Goal: Task Accomplishment & Management: Manage account settings

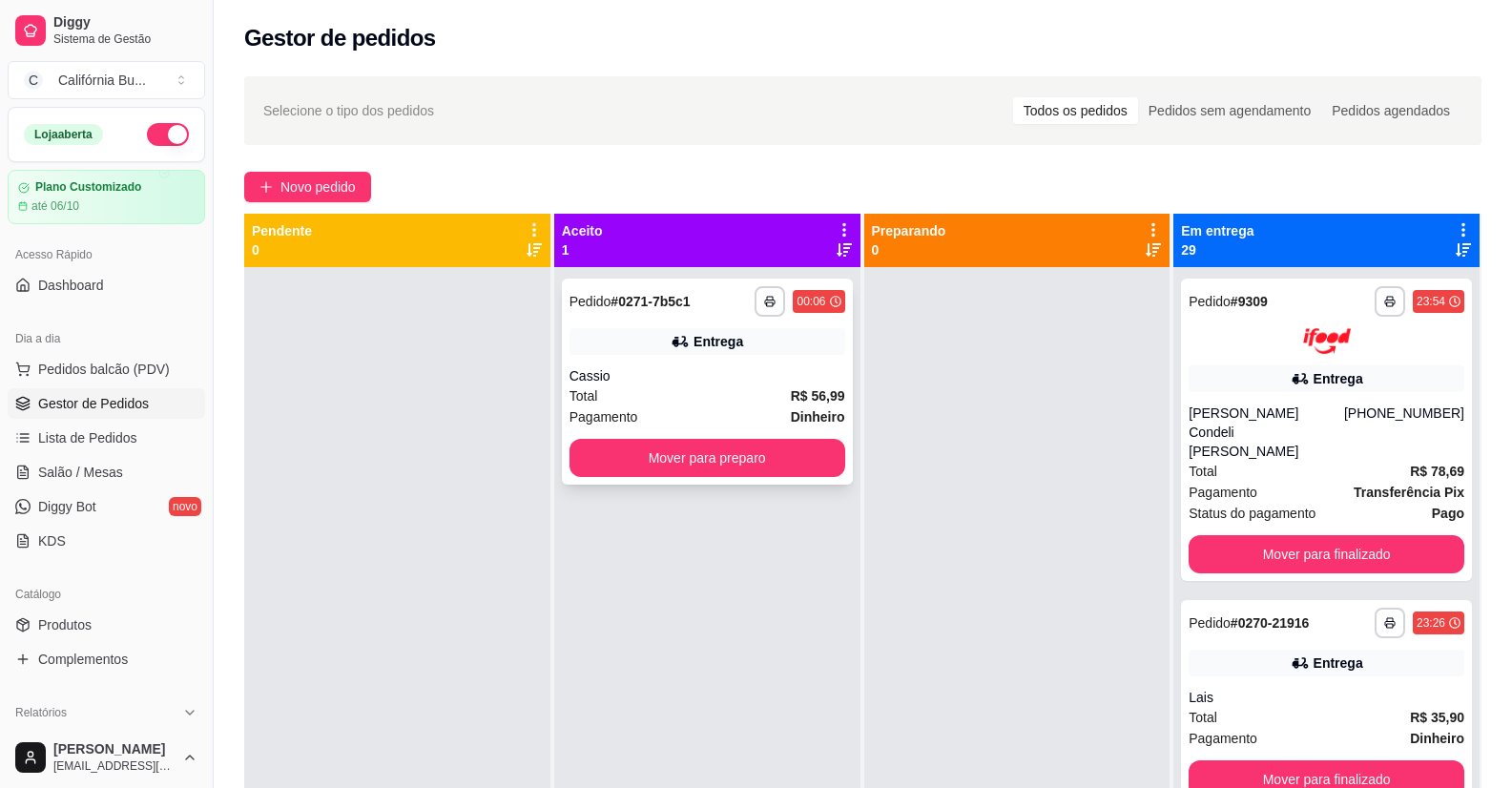
click at [758, 467] on button "Mover para preparo" at bounding box center [707, 457] width 275 height 38
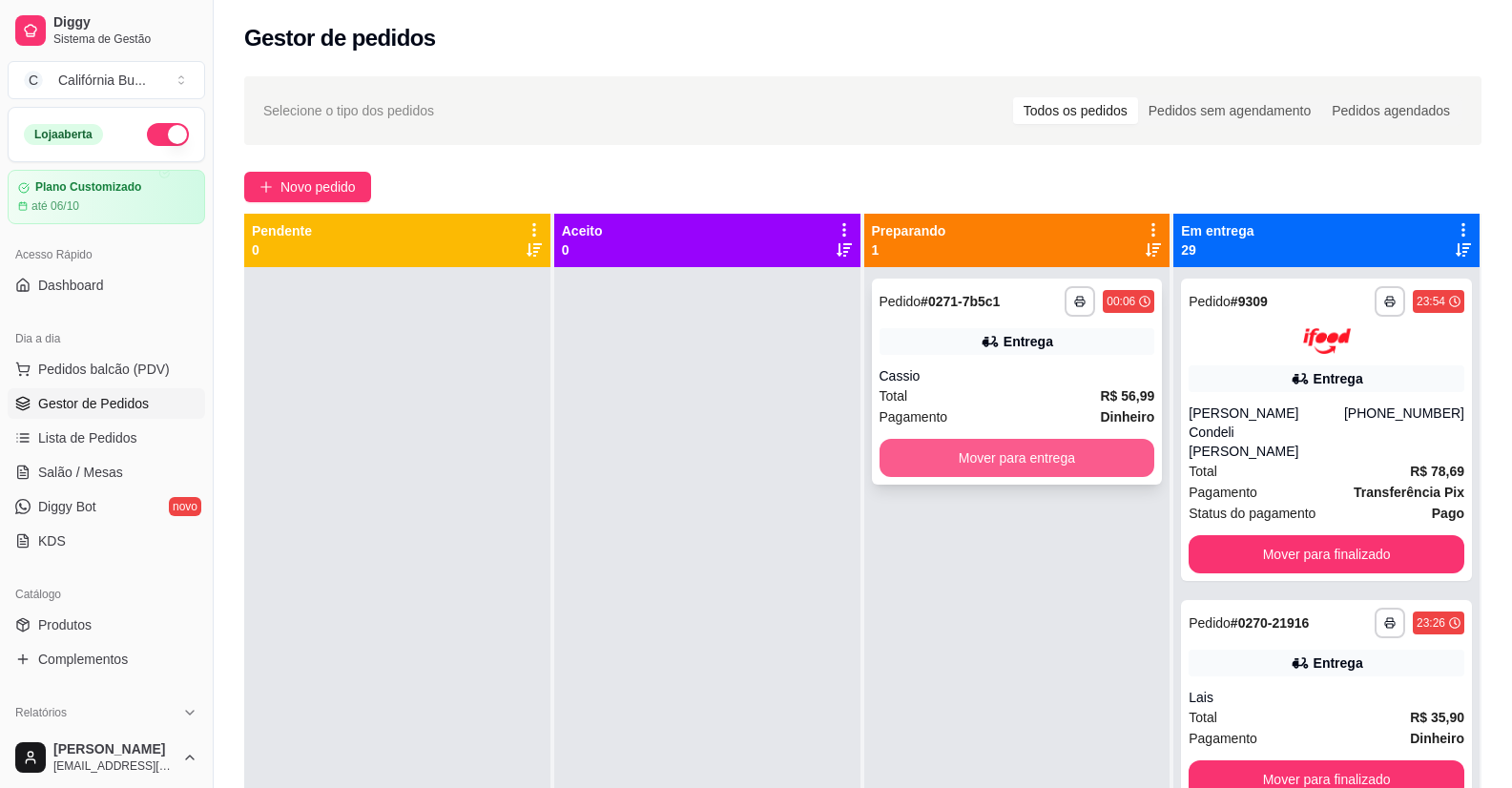
click at [1055, 452] on button "Mover para entrega" at bounding box center [1017, 457] width 275 height 38
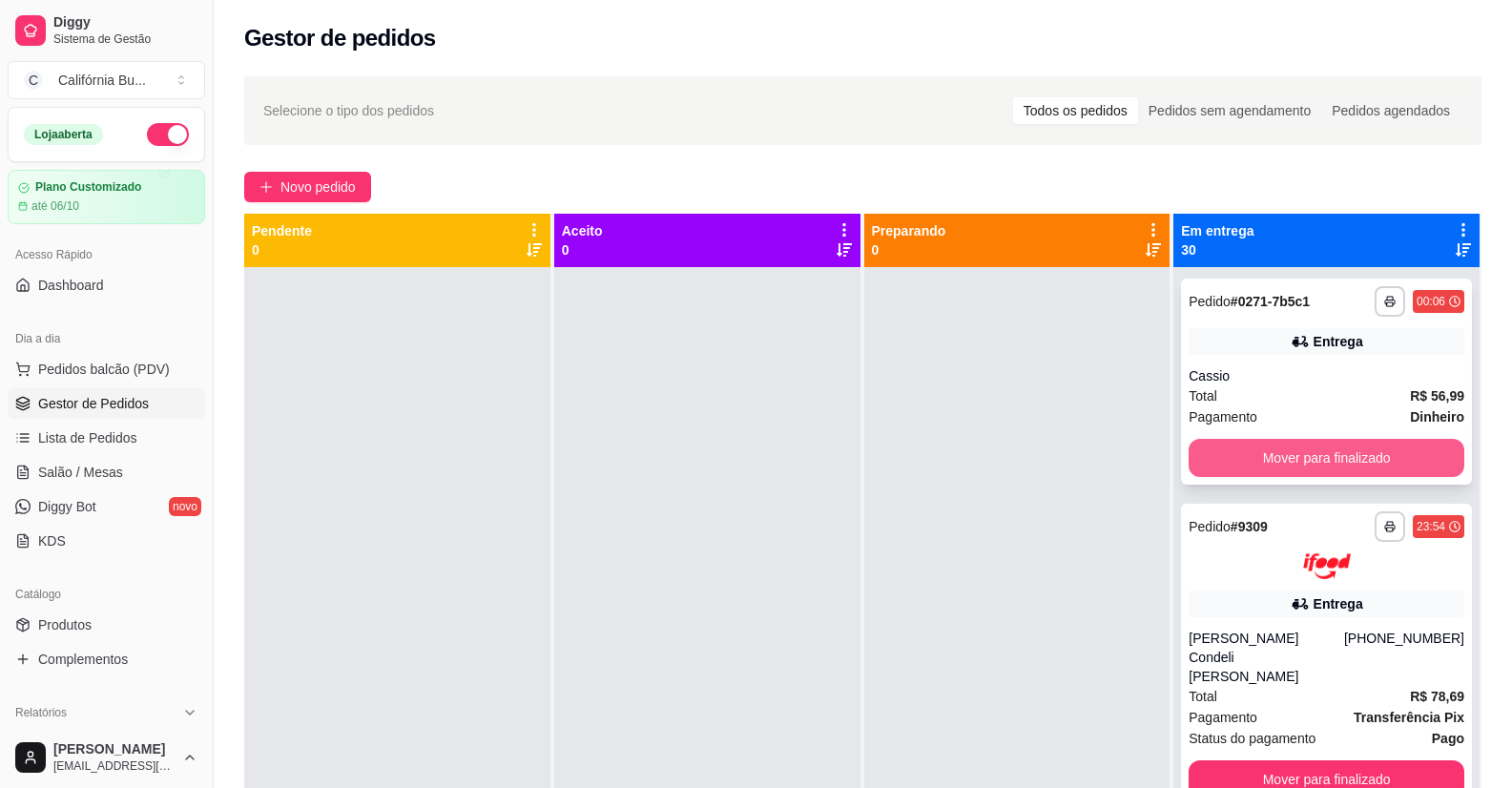
click at [1241, 454] on button "Mover para finalizado" at bounding box center [1326, 457] width 275 height 38
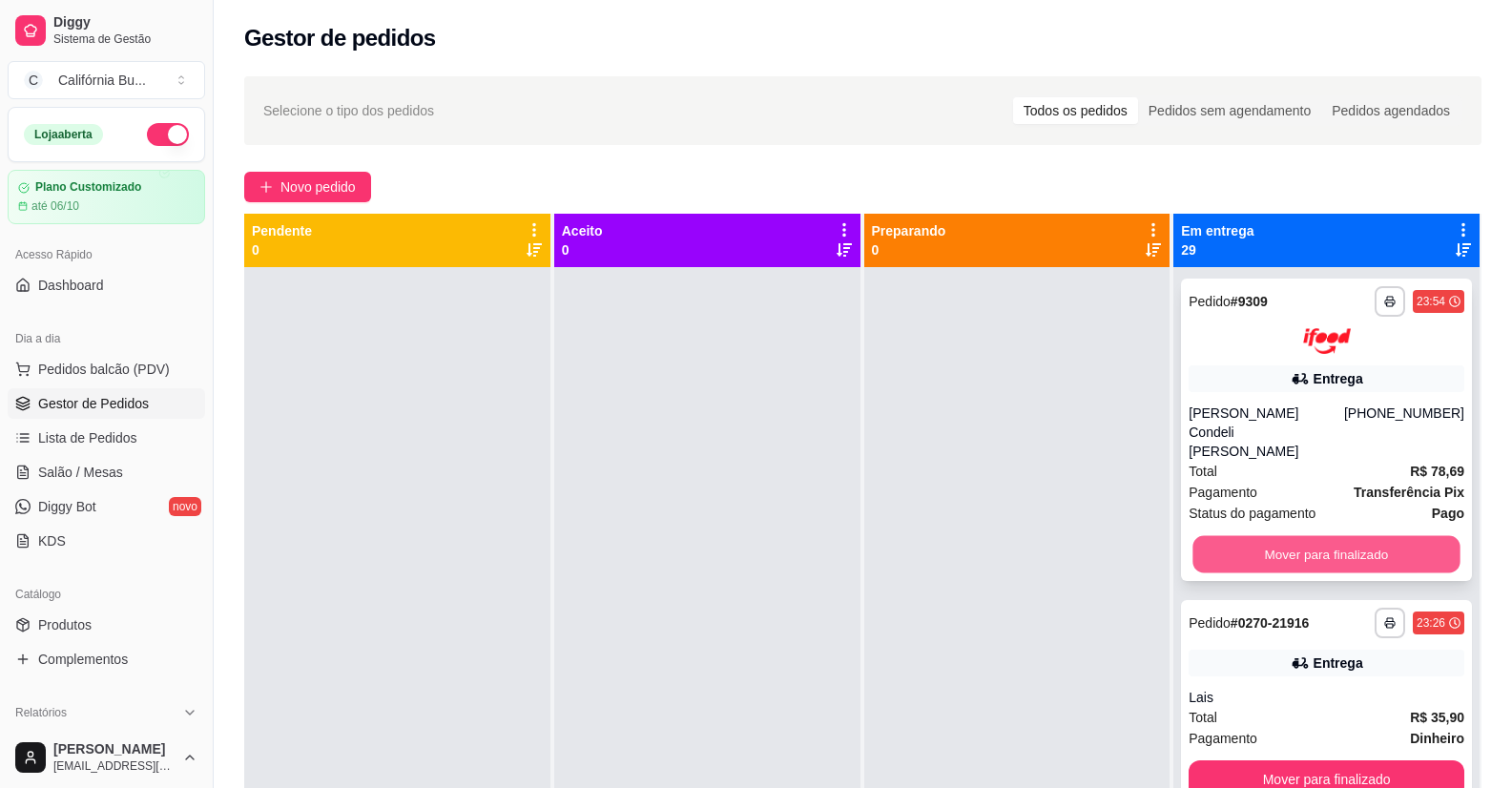
click at [1263, 536] on button "Mover para finalizado" at bounding box center [1326, 554] width 267 height 37
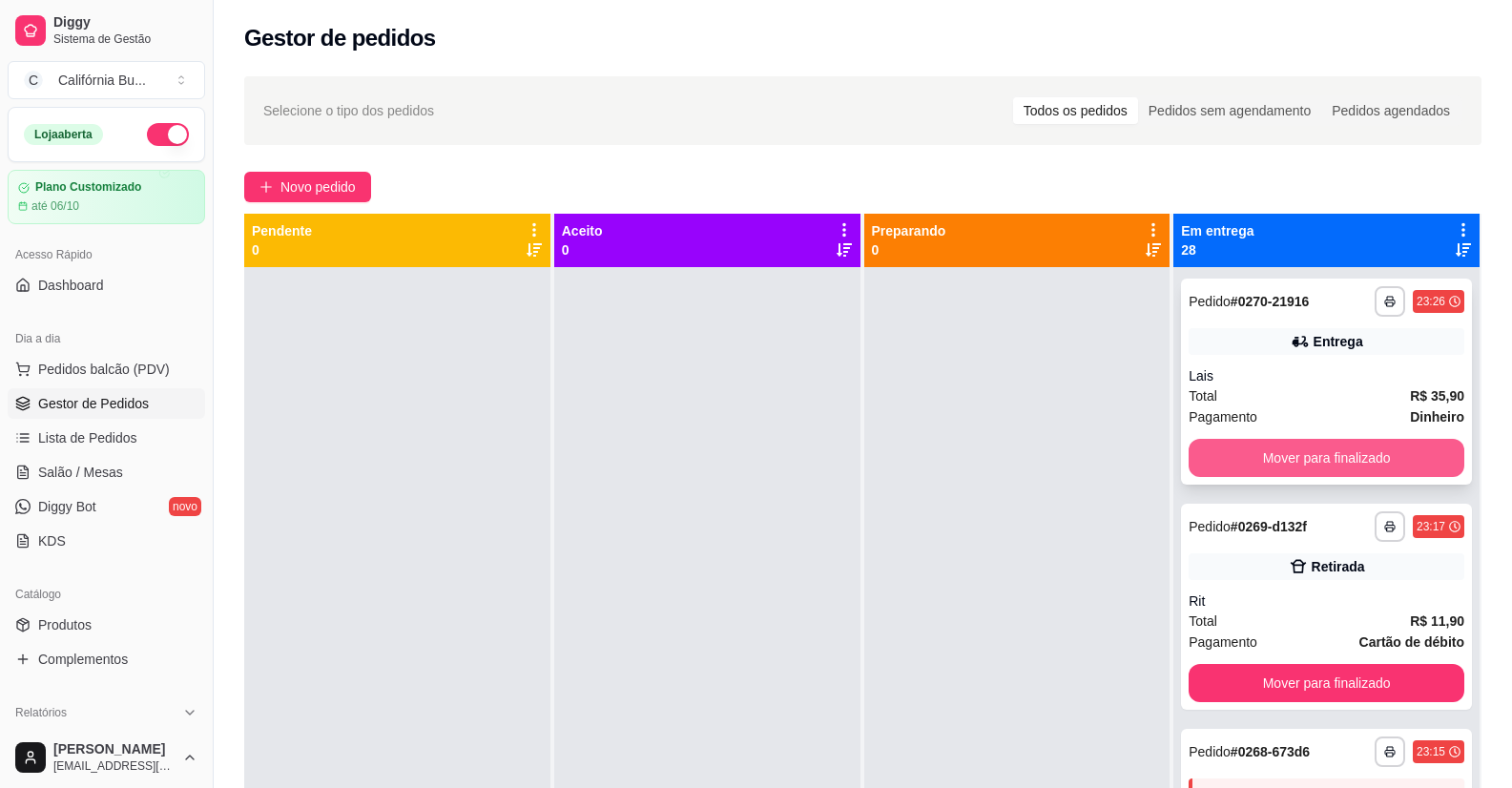
click at [1275, 463] on button "Mover para finalizado" at bounding box center [1326, 457] width 275 height 38
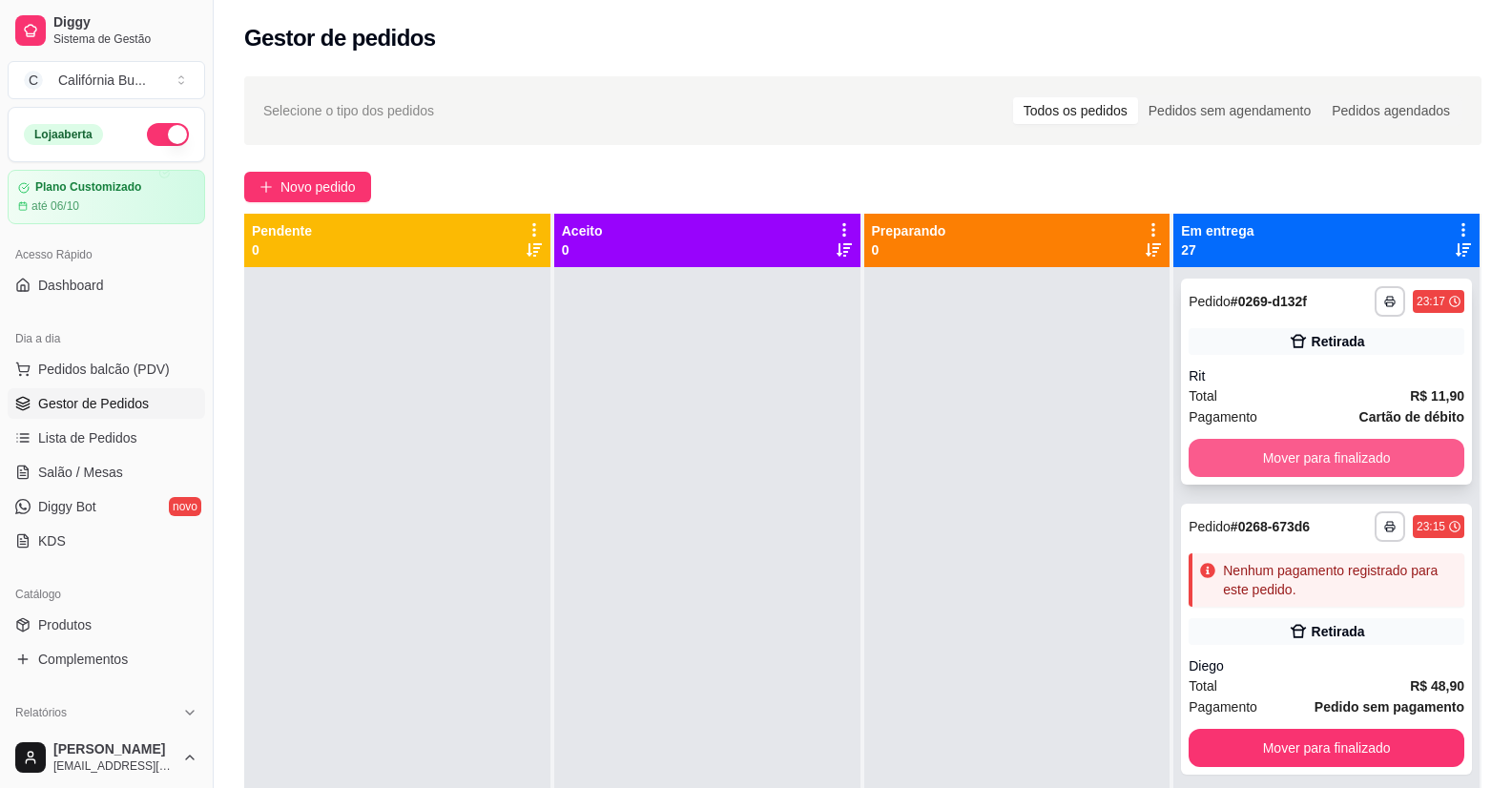
click at [1298, 459] on button "Mover para finalizado" at bounding box center [1326, 457] width 275 height 38
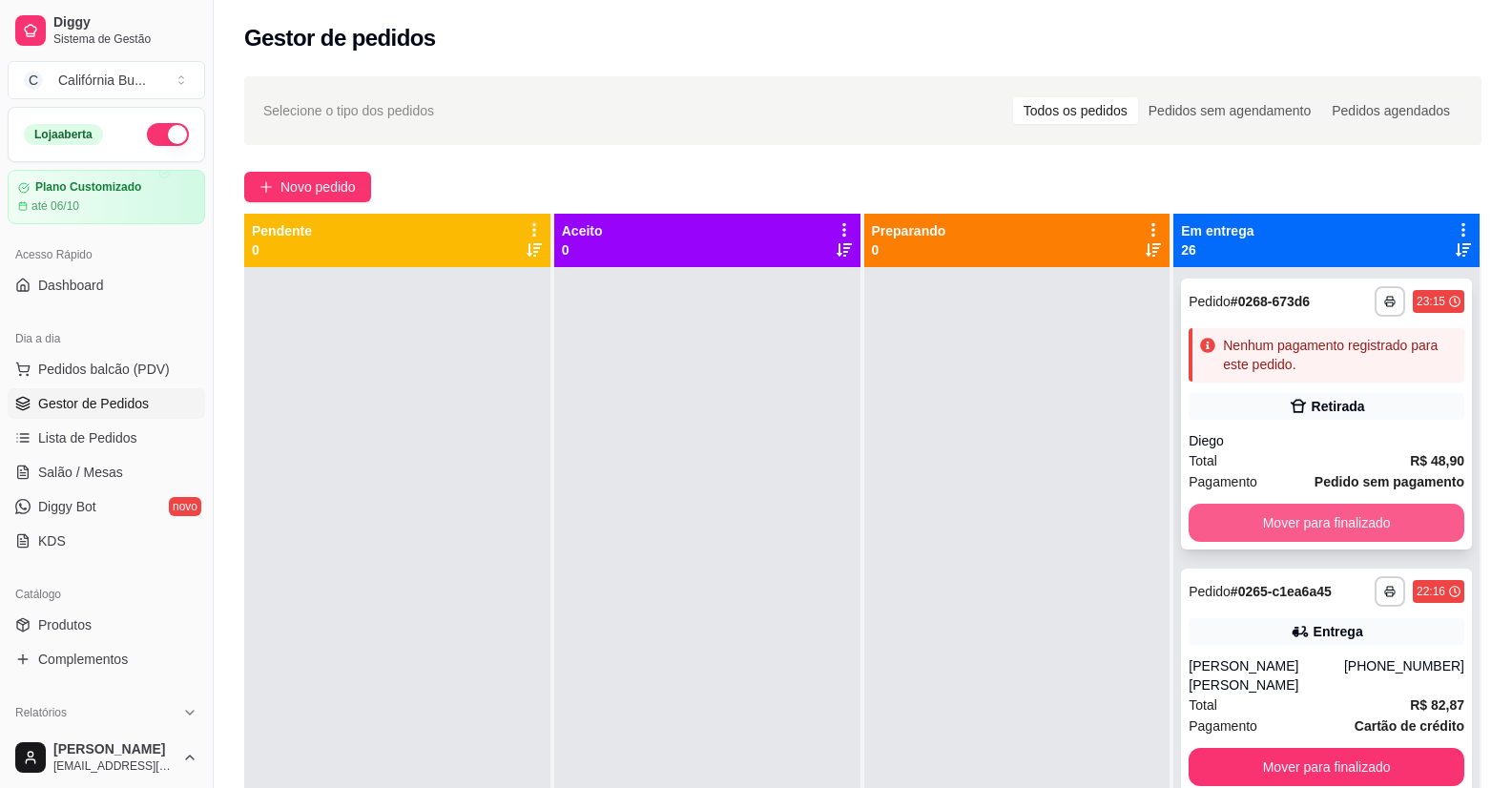
click at [1288, 529] on button "Mover para finalizado" at bounding box center [1326, 522] width 275 height 38
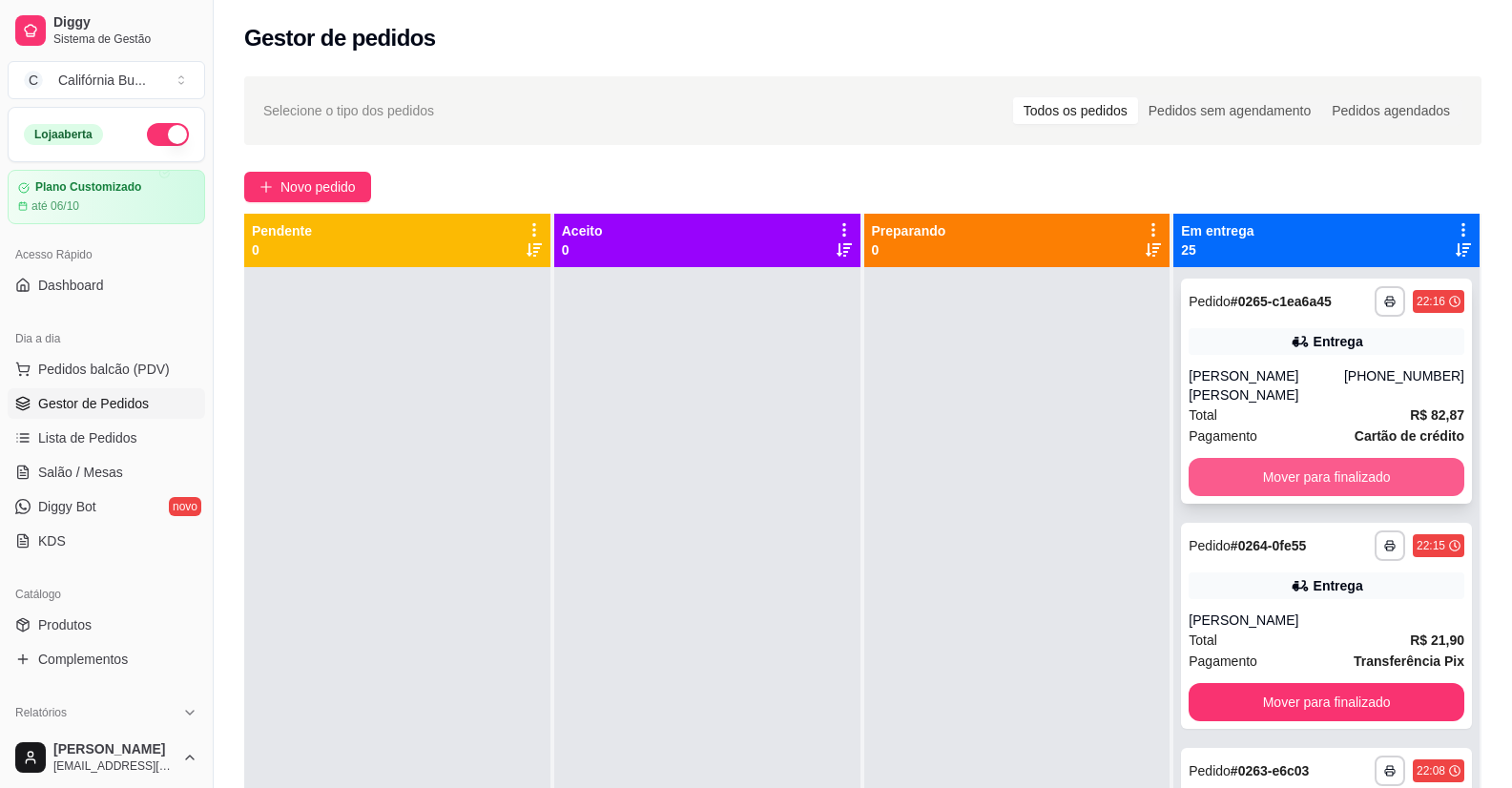
click at [1334, 470] on button "Mover para finalizado" at bounding box center [1326, 476] width 275 height 38
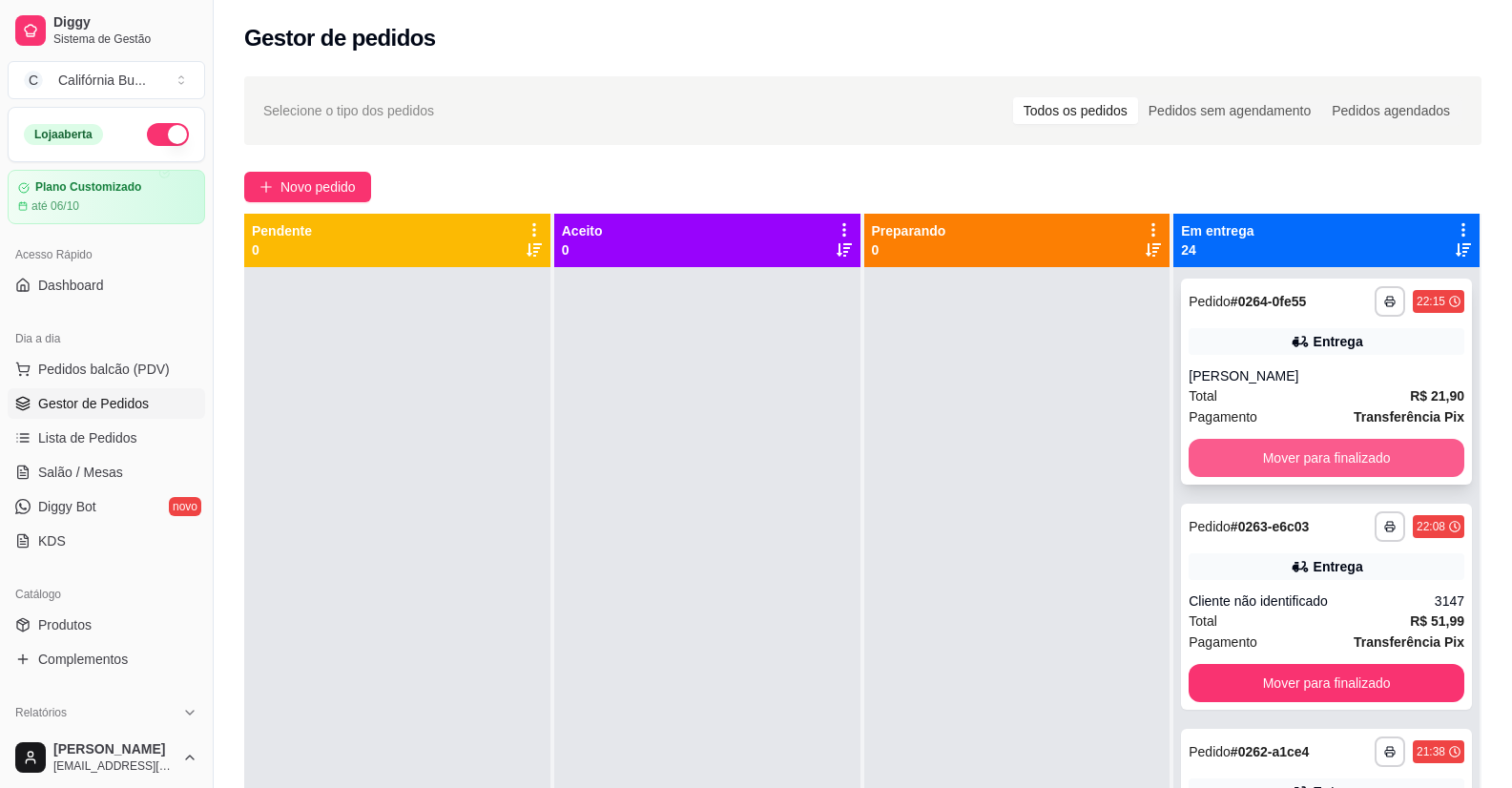
click at [1262, 461] on button "Mover para finalizado" at bounding box center [1326, 457] width 275 height 38
click at [1278, 457] on button "Mover para finalizado" at bounding box center [1326, 458] width 267 height 37
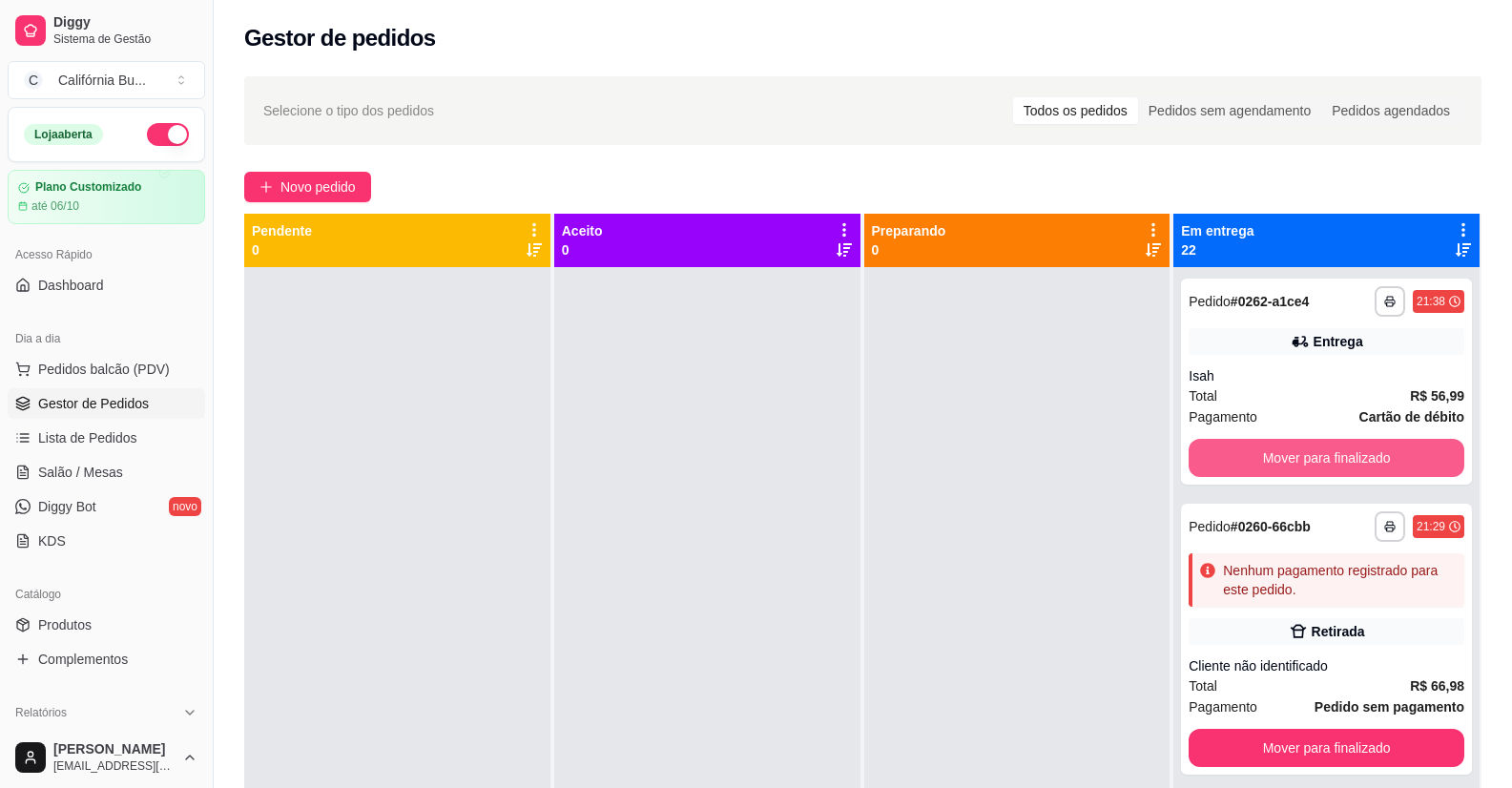
click at [1278, 457] on button "Mover para finalizado" at bounding box center [1326, 457] width 275 height 38
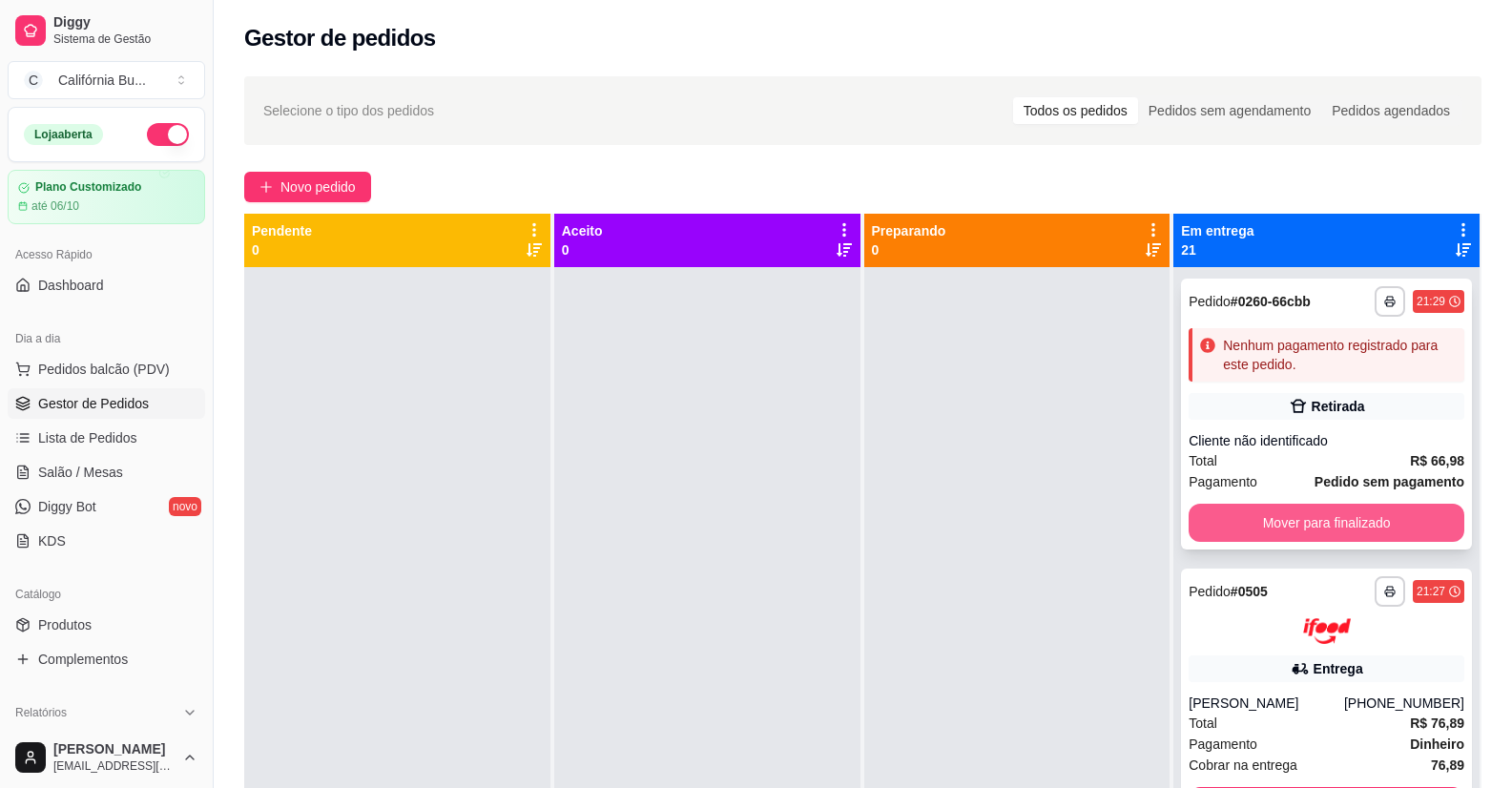
click at [1266, 529] on button "Mover para finalizado" at bounding box center [1326, 522] width 275 height 38
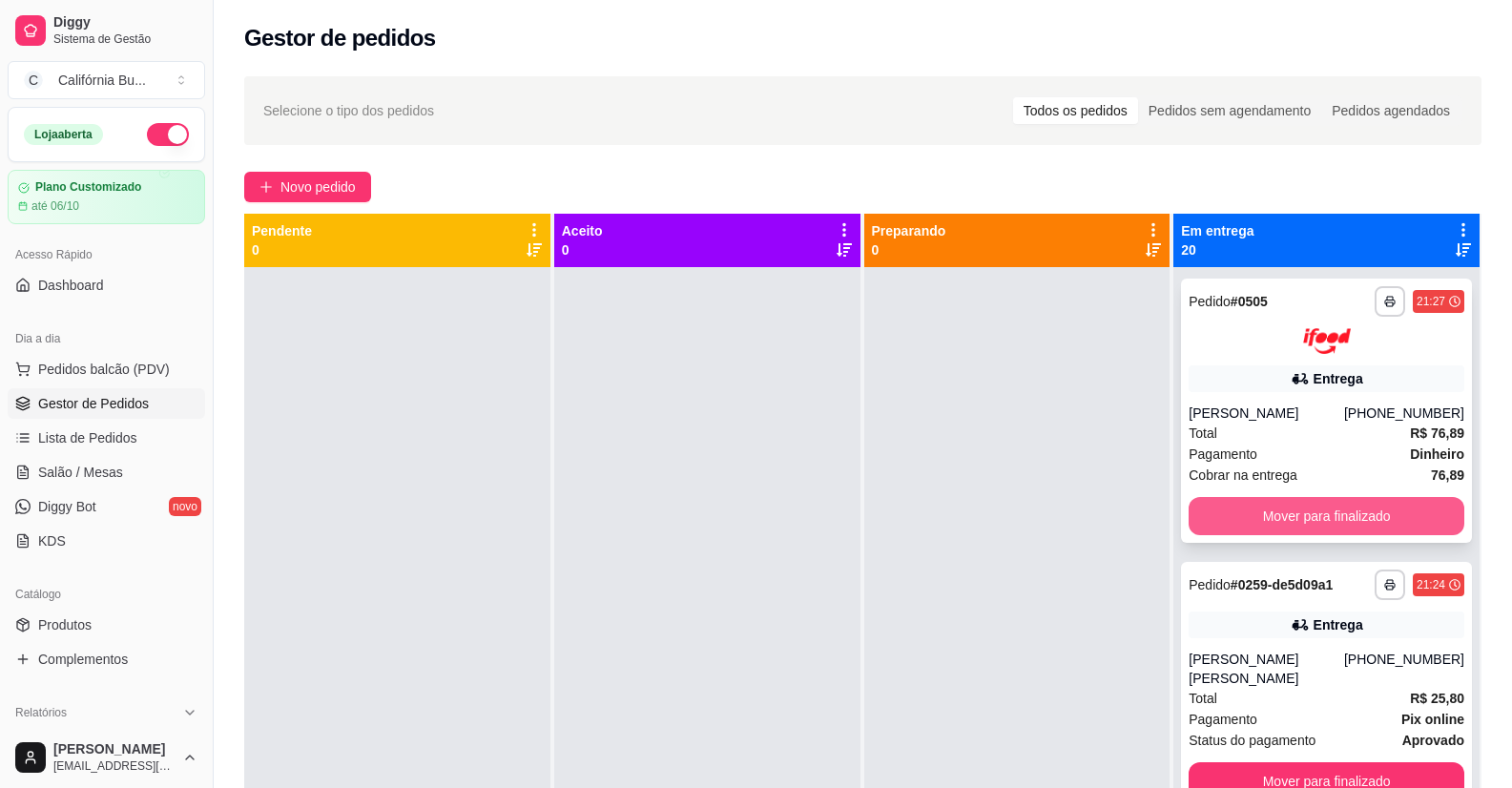
click at [1281, 513] on button "Mover para finalizado" at bounding box center [1326, 515] width 275 height 38
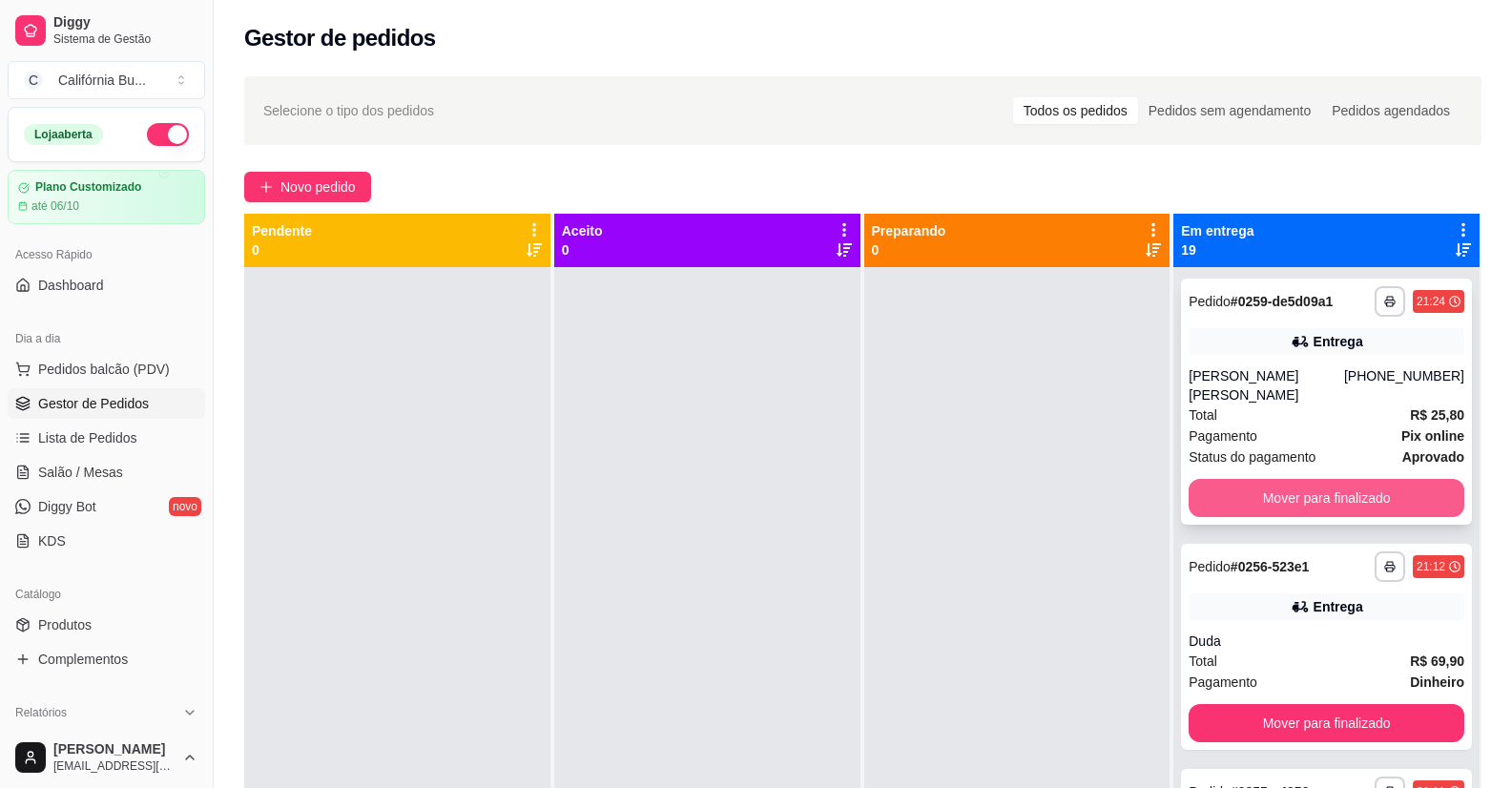
click at [1289, 482] on button "Mover para finalizado" at bounding box center [1326, 498] width 275 height 38
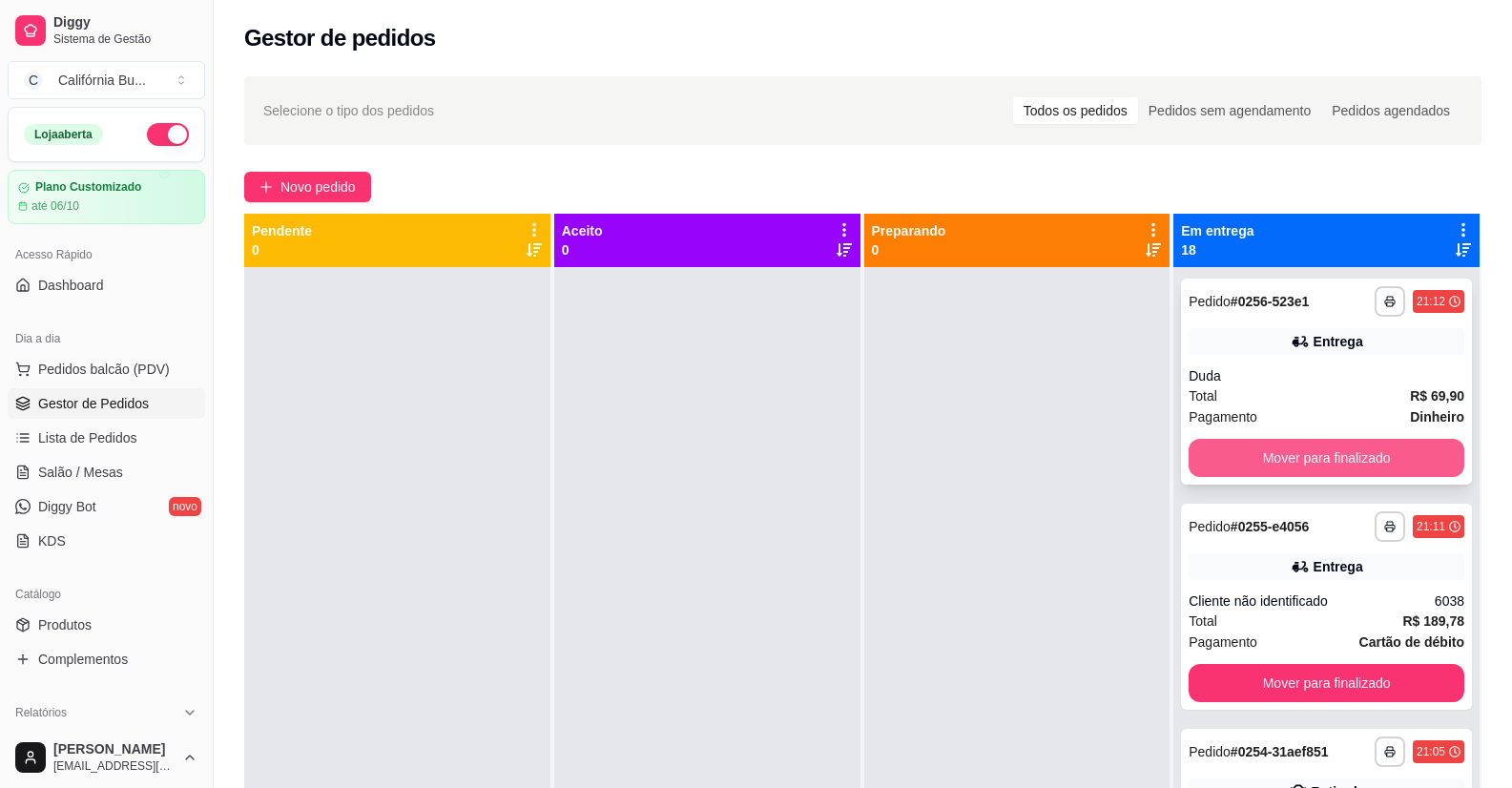
click at [1292, 445] on button "Mover para finalizado" at bounding box center [1326, 457] width 275 height 38
click at [1301, 449] on button "Mover para finalizado" at bounding box center [1326, 458] width 267 height 37
click at [1301, 449] on button "Mover para finalizado" at bounding box center [1326, 457] width 275 height 38
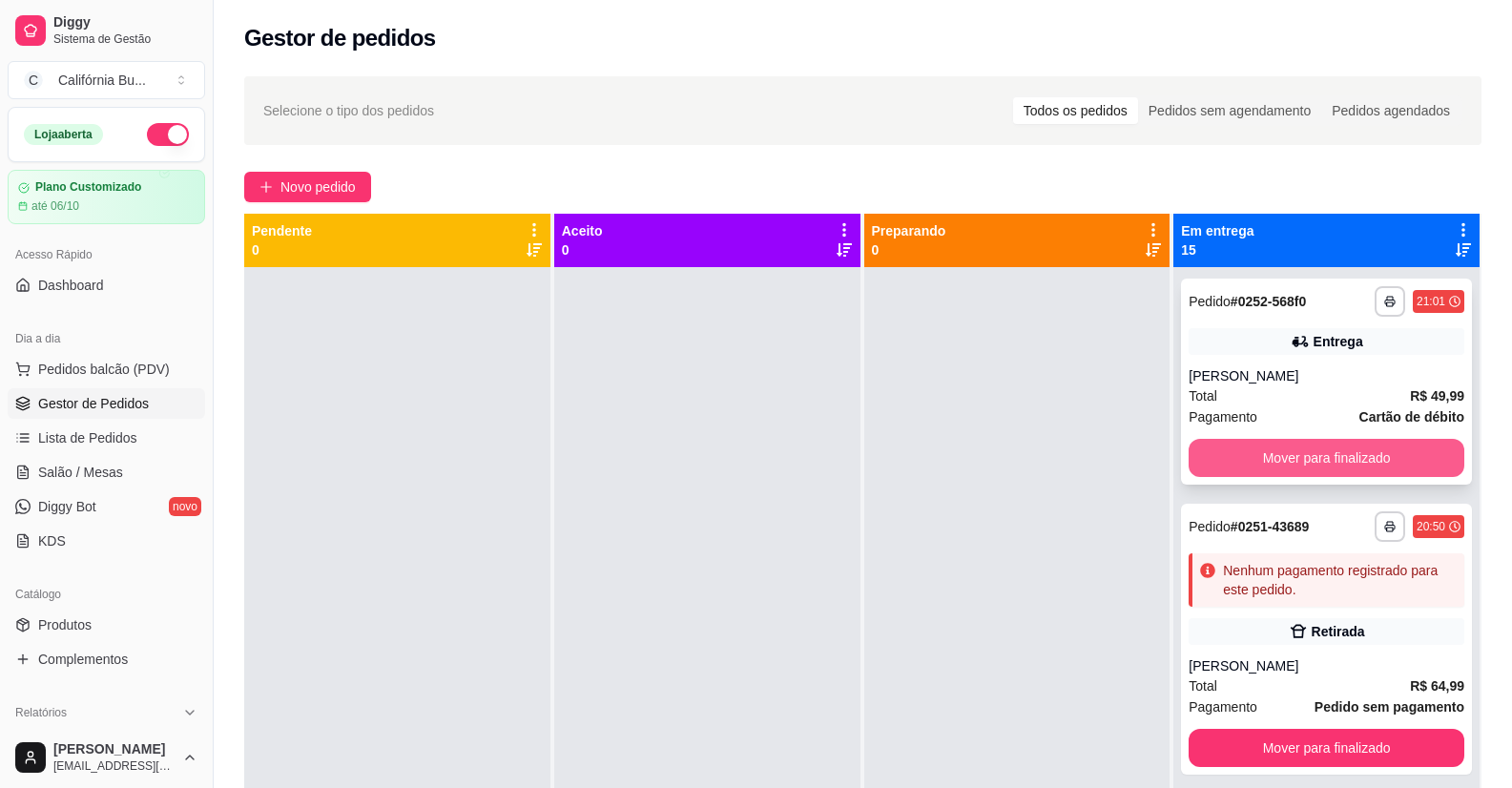
click at [1298, 451] on button "Mover para finalizado" at bounding box center [1326, 457] width 275 height 38
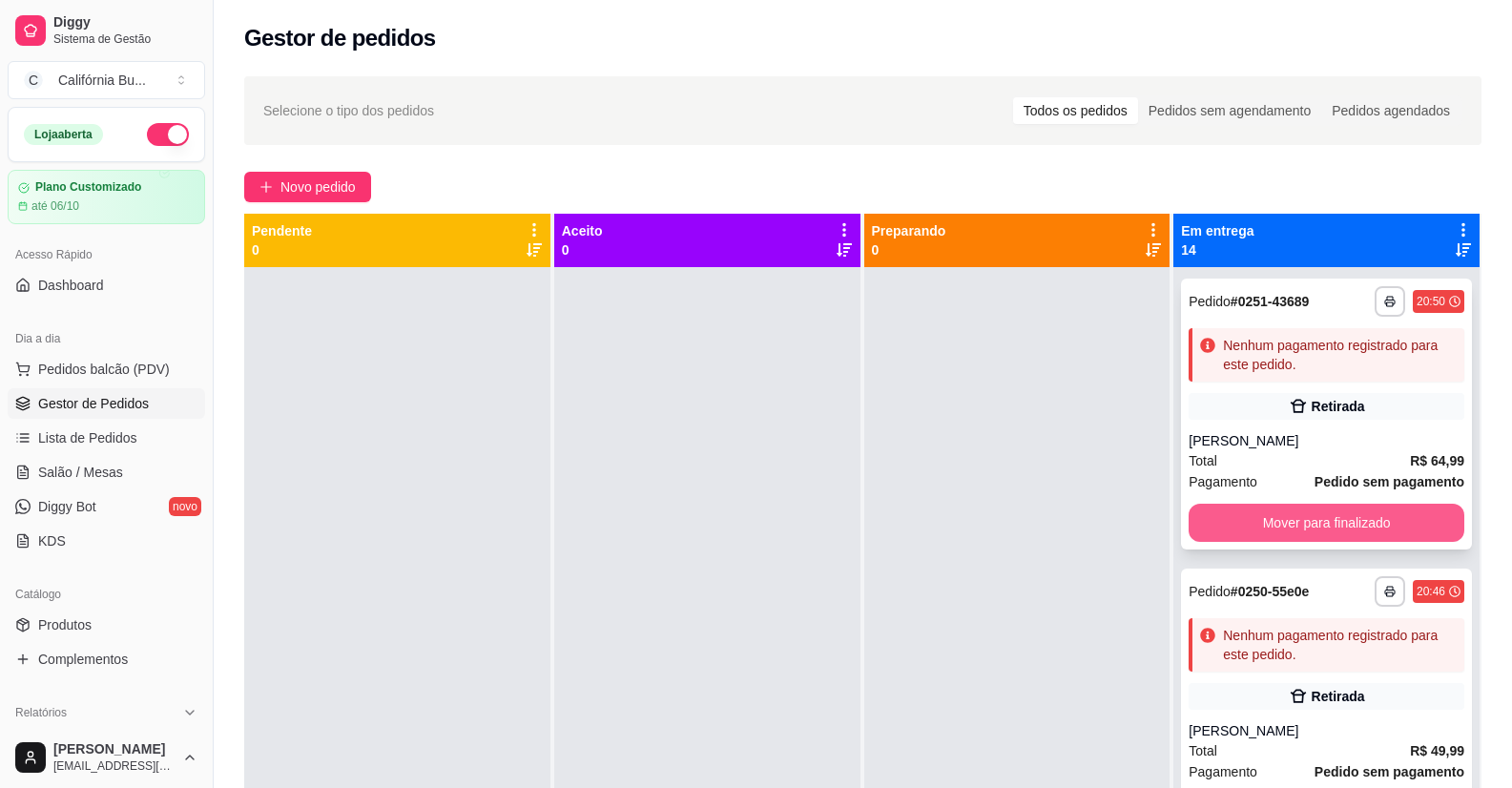
click at [1311, 523] on button "Mover para finalizado" at bounding box center [1326, 522] width 275 height 38
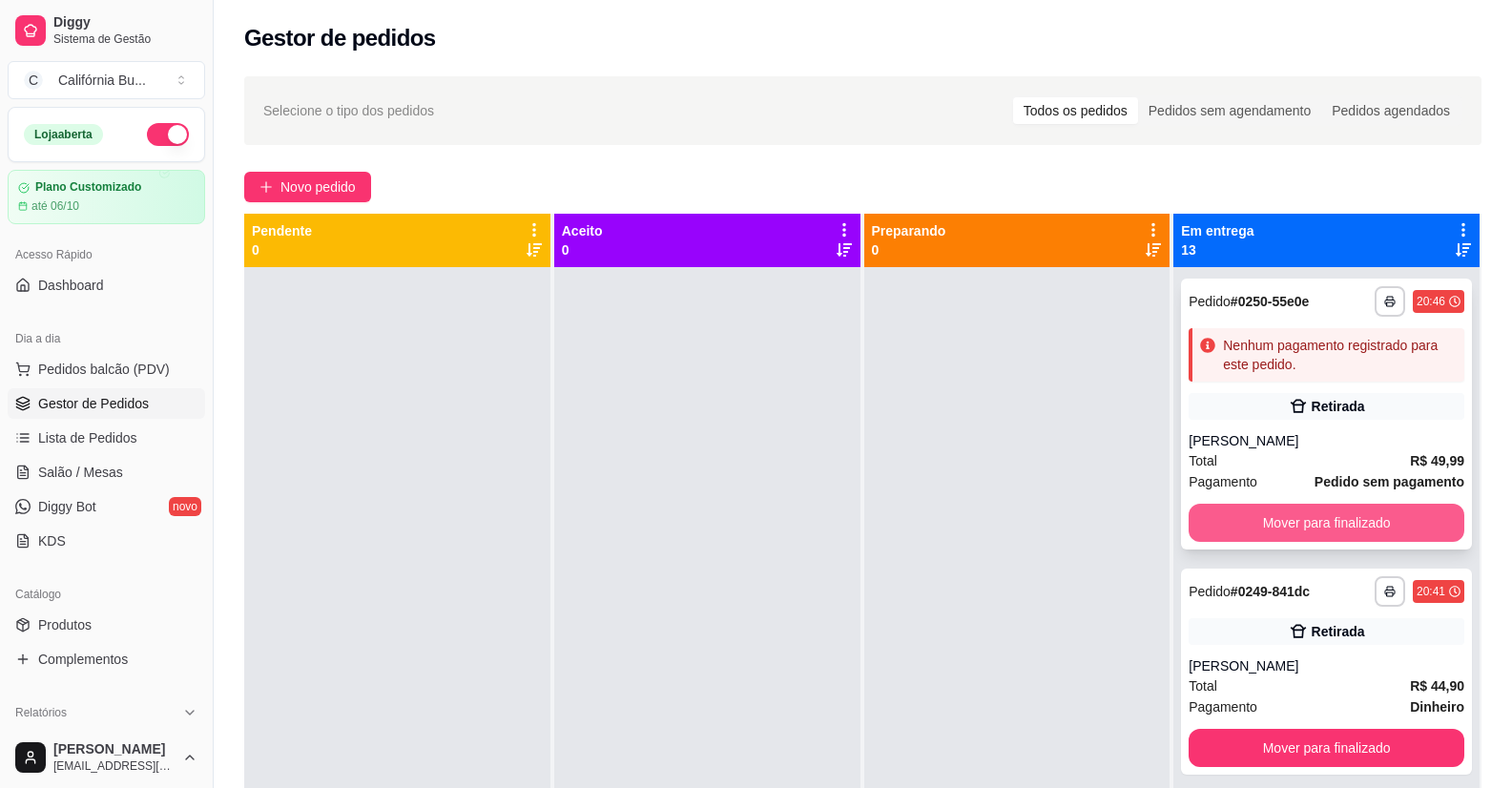
click at [1303, 517] on button "Mover para finalizado" at bounding box center [1326, 522] width 275 height 38
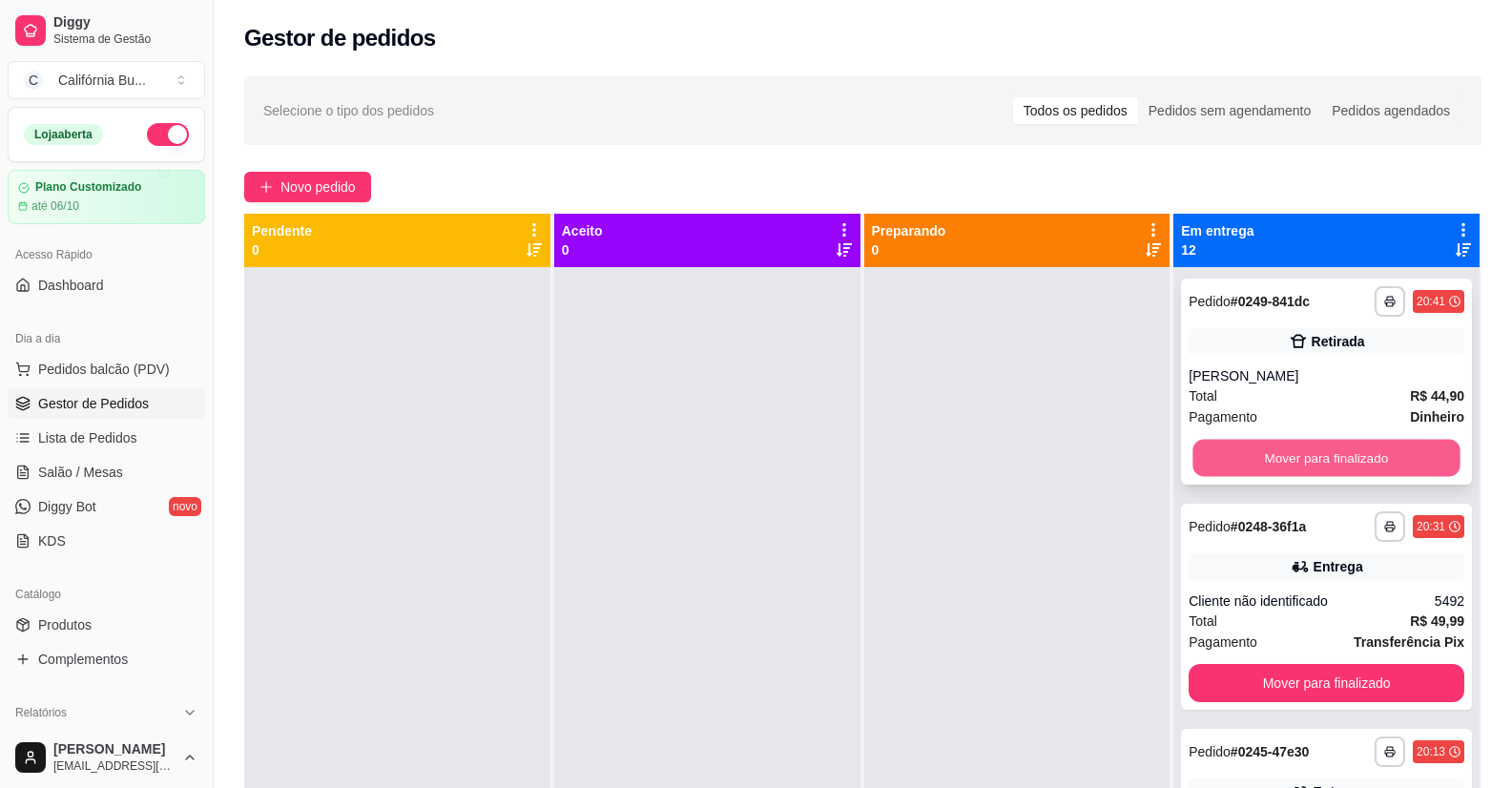
click at [1305, 466] on button "Mover para finalizado" at bounding box center [1326, 458] width 267 height 37
click at [1305, 466] on button "Mover para finalizado" at bounding box center [1326, 457] width 275 height 38
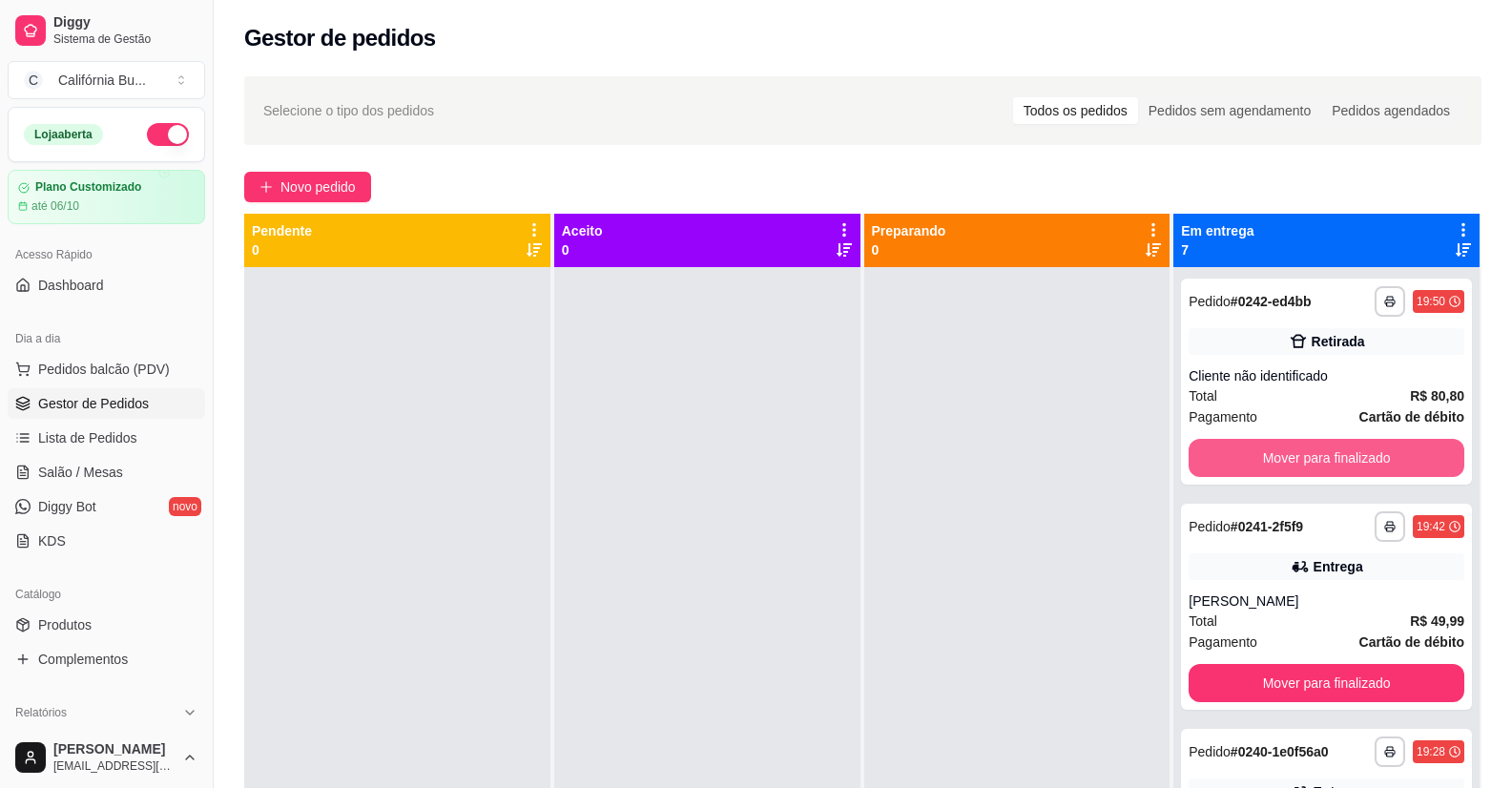
click at [1305, 466] on button "Mover para finalizado" at bounding box center [1326, 457] width 275 height 38
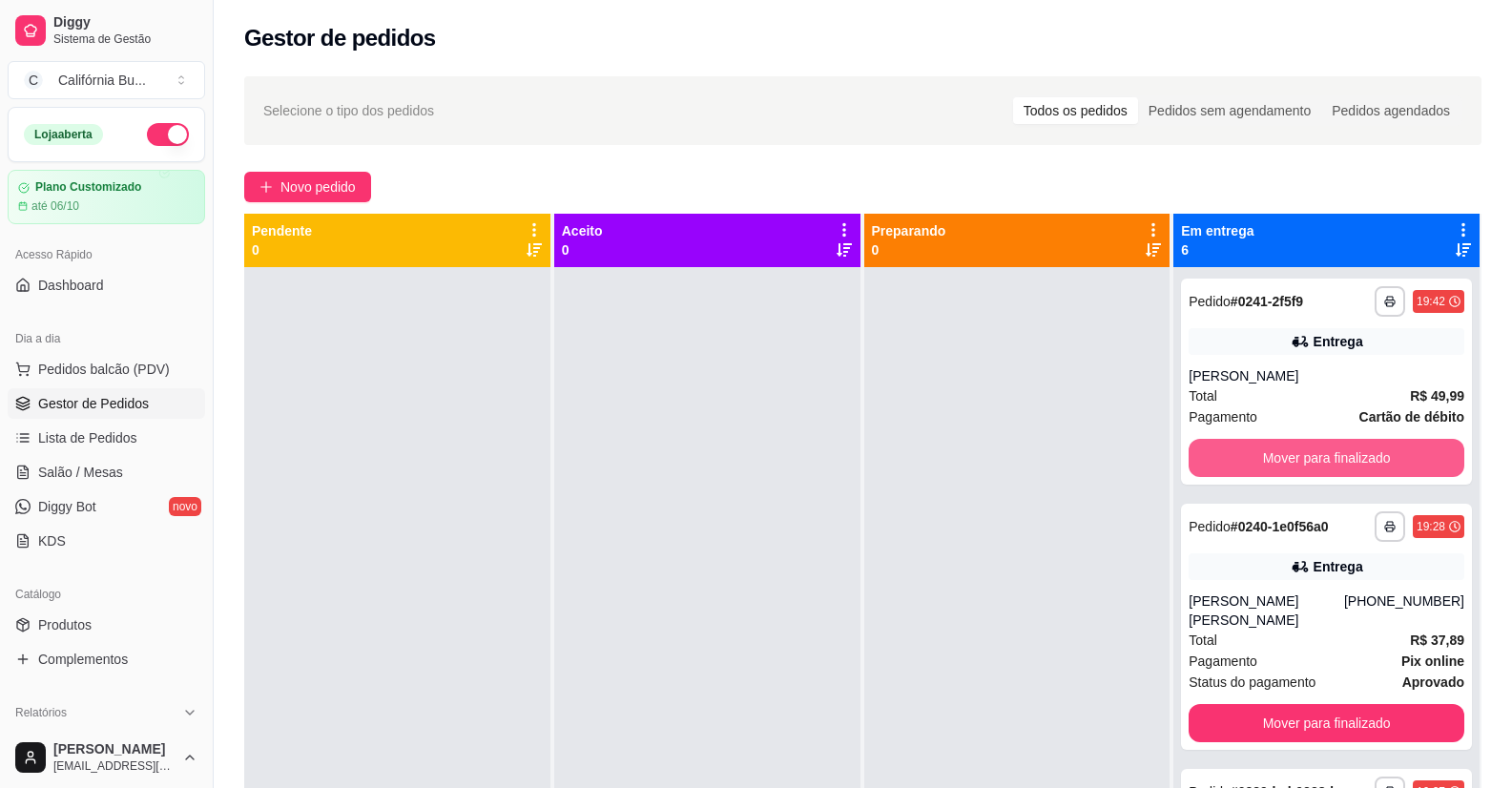
click at [1305, 466] on button "Mover para finalizado" at bounding box center [1326, 457] width 275 height 38
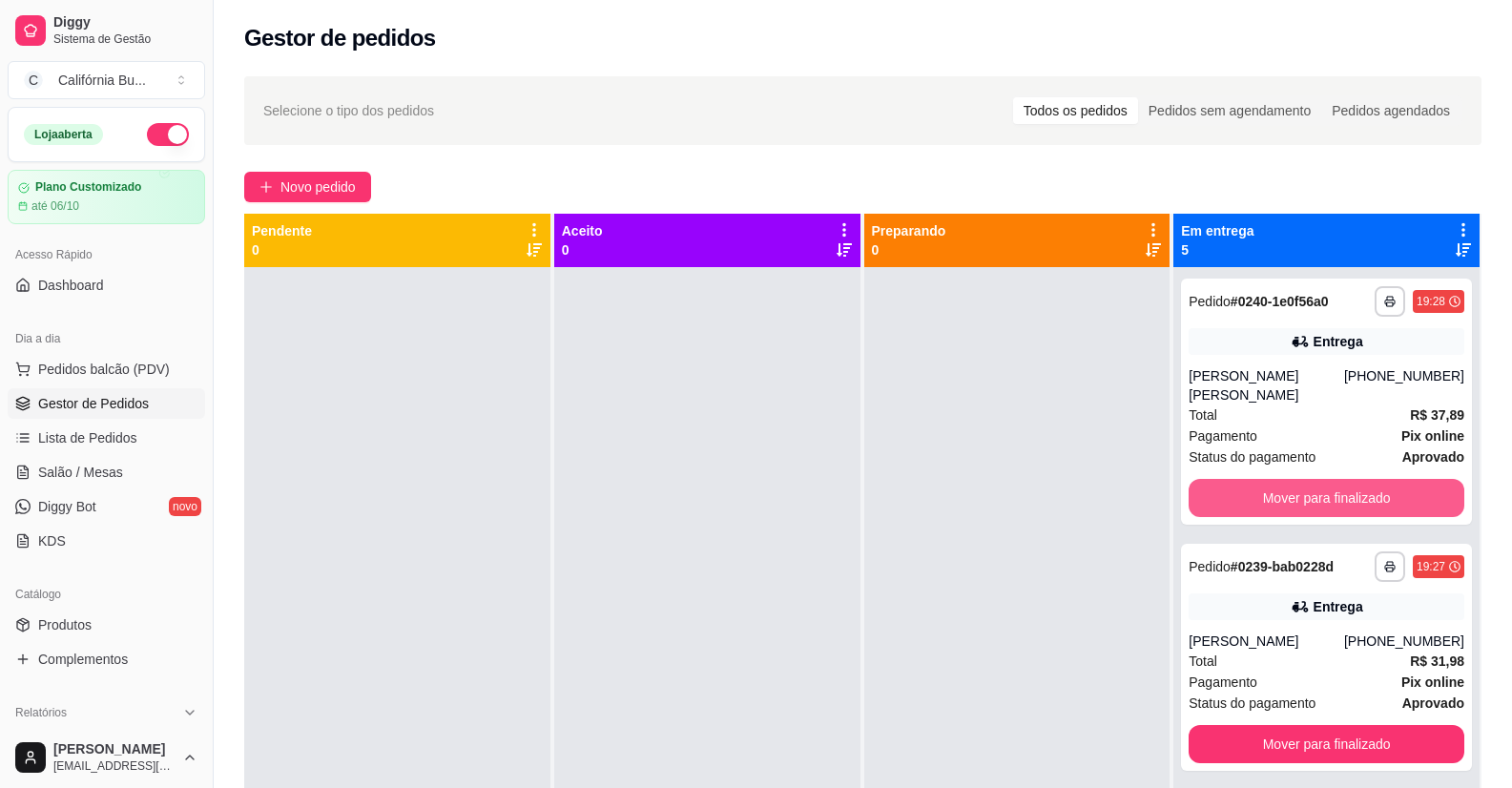
click at [1305, 479] on button "Mover para finalizado" at bounding box center [1326, 498] width 275 height 38
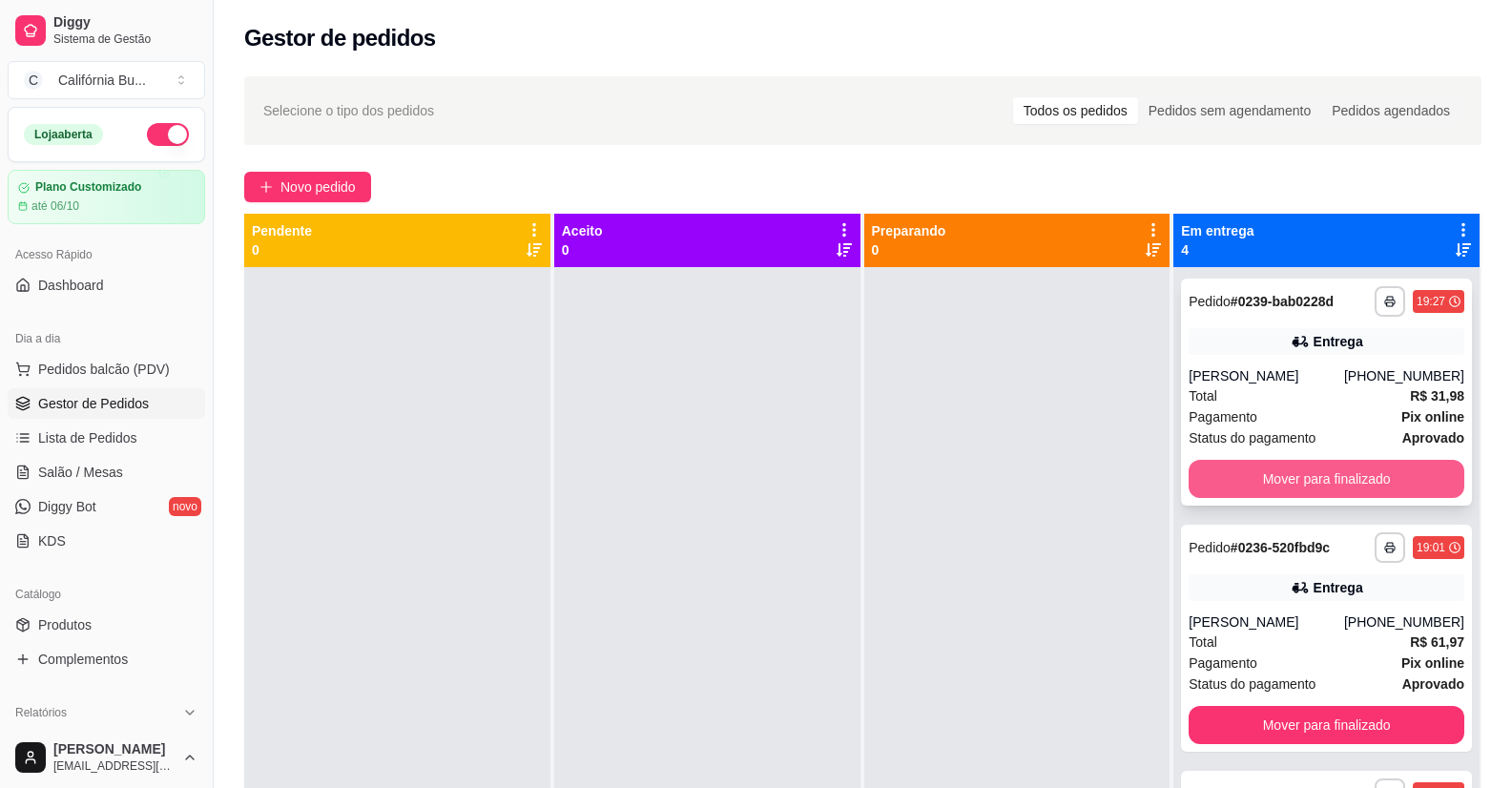
click at [1315, 473] on button "Mover para finalizado" at bounding box center [1326, 478] width 275 height 38
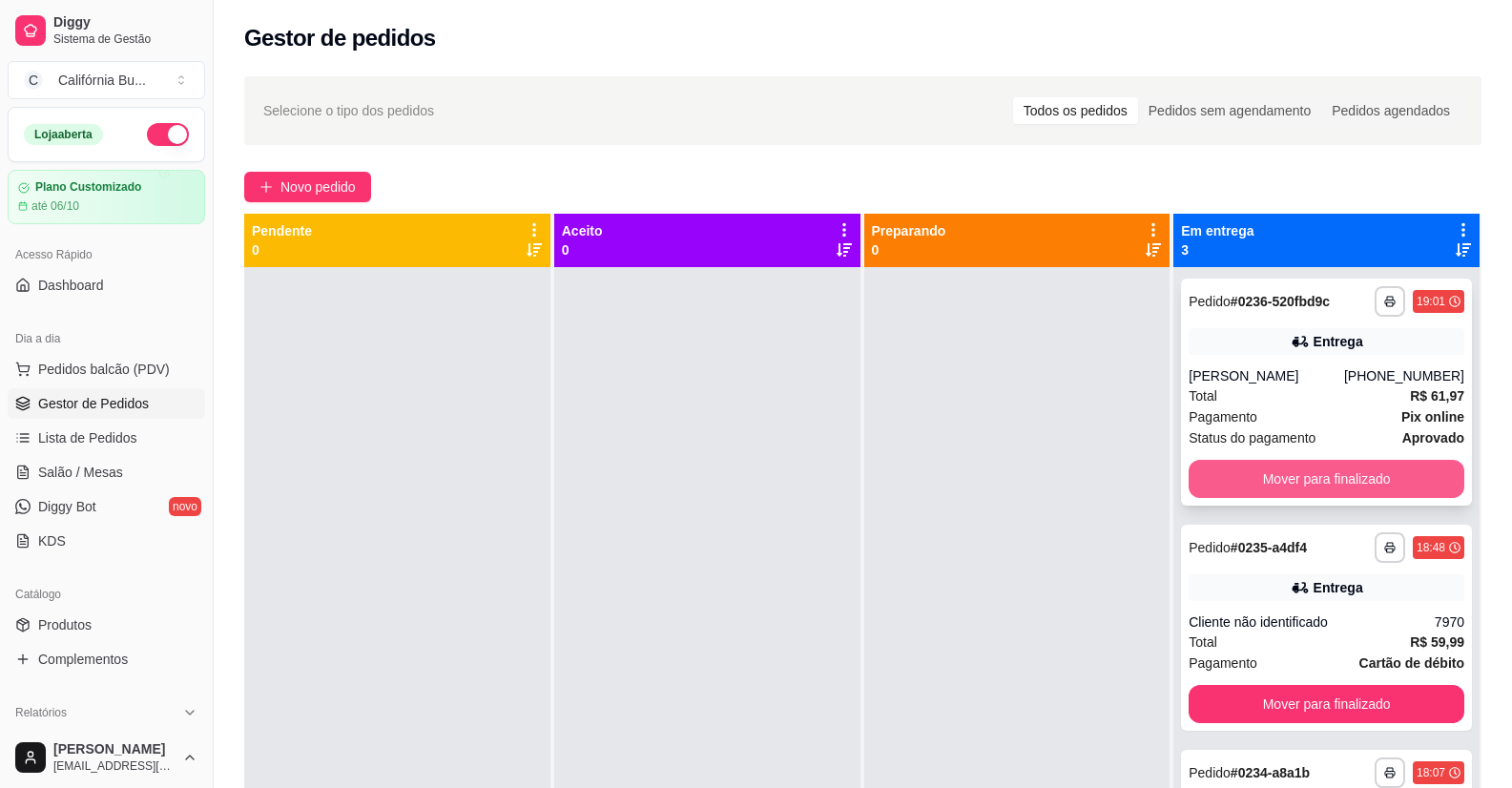
click at [1316, 476] on button "Mover para finalizado" at bounding box center [1326, 478] width 275 height 38
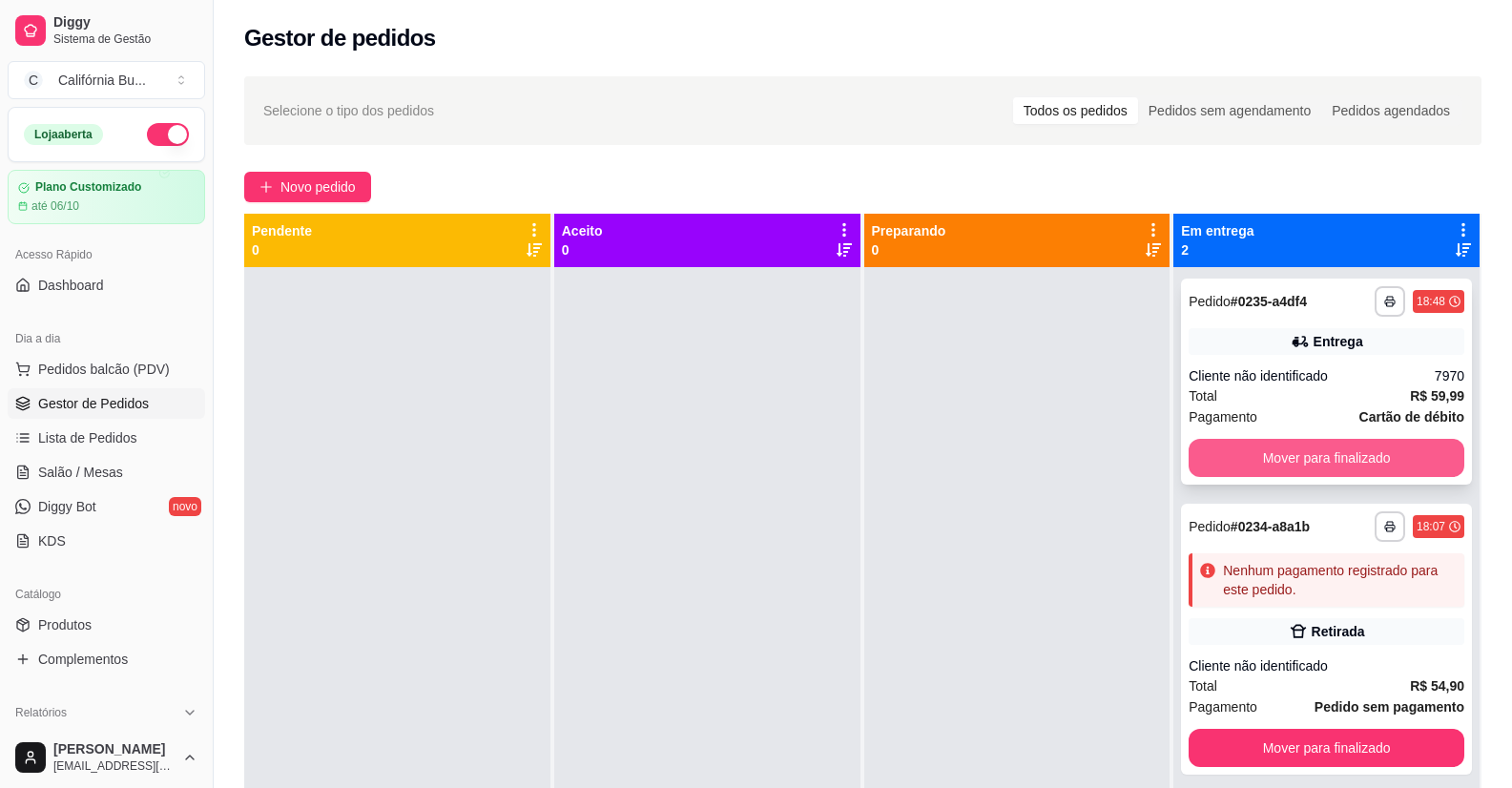
click at [1303, 458] on button "Mover para finalizado" at bounding box center [1326, 457] width 275 height 38
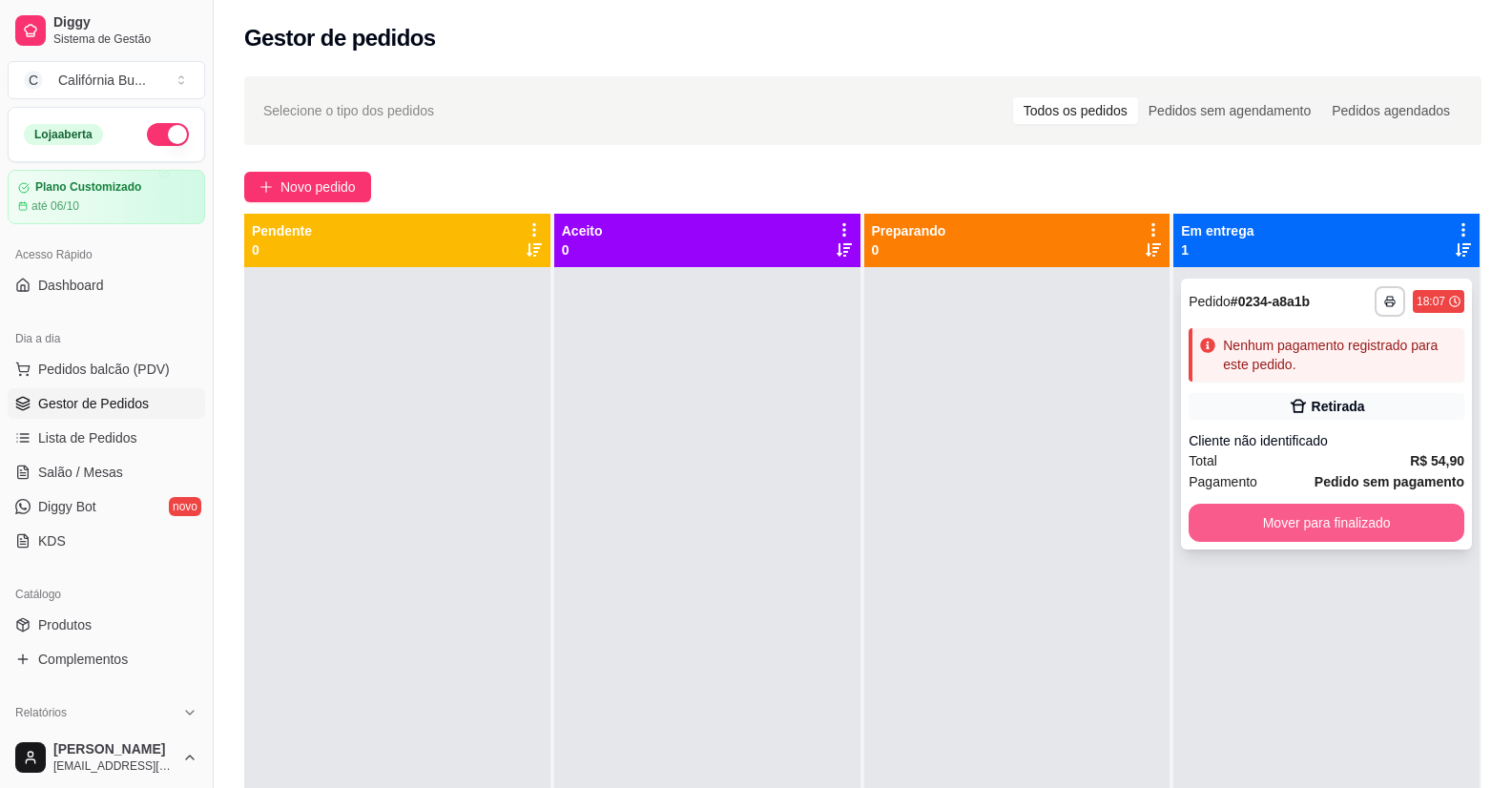
click at [1304, 526] on button "Mover para finalizado" at bounding box center [1326, 522] width 275 height 38
